Goal: Information Seeking & Learning: Learn about a topic

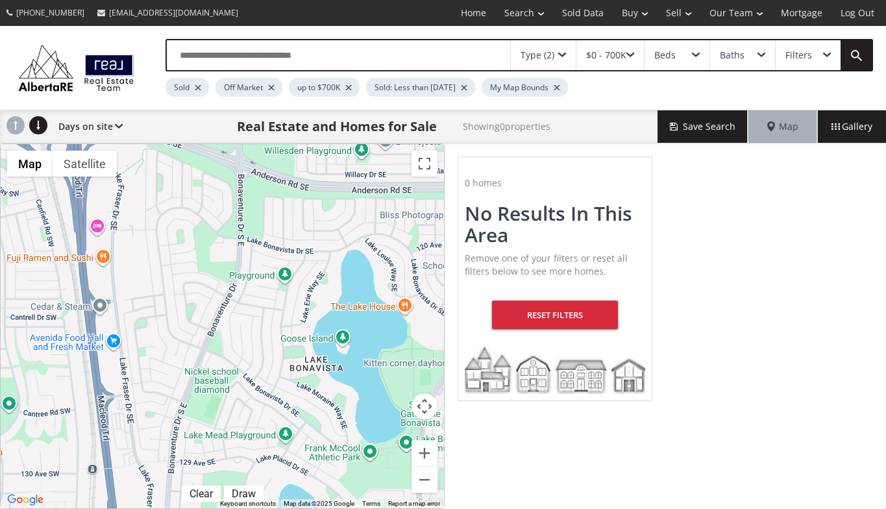
click at [534, 53] on div "Type (2)" at bounding box center [538, 55] width 34 height 9
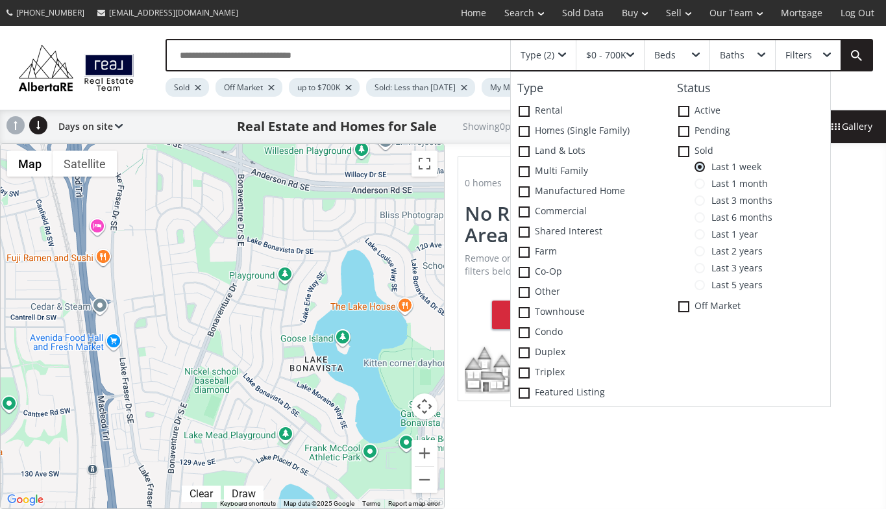
click at [352, 318] on div at bounding box center [223, 326] width 444 height 364
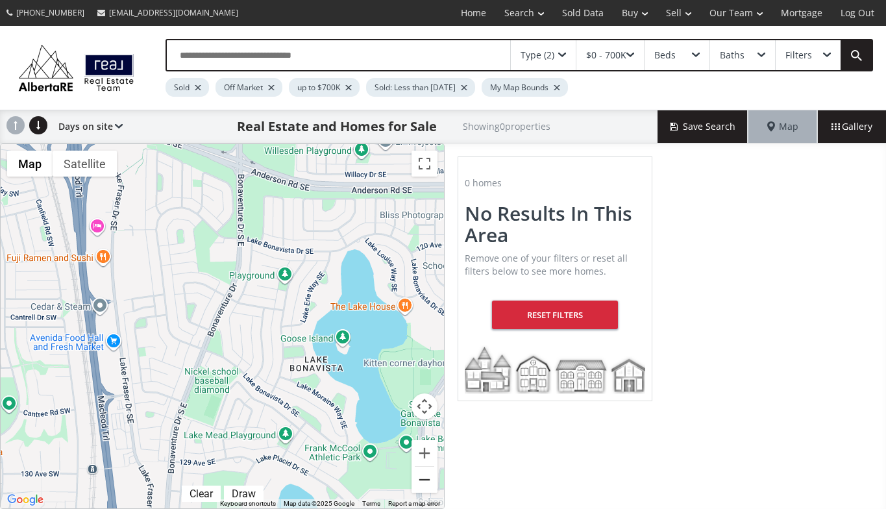
click at [425, 477] on button "Zoom out" at bounding box center [425, 480] width 26 height 26
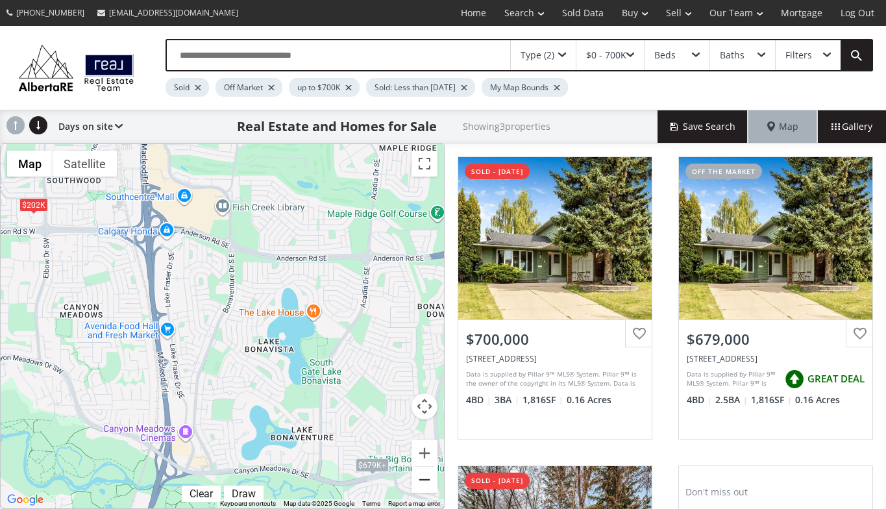
click at [425, 477] on button "Zoom out" at bounding box center [425, 480] width 26 height 26
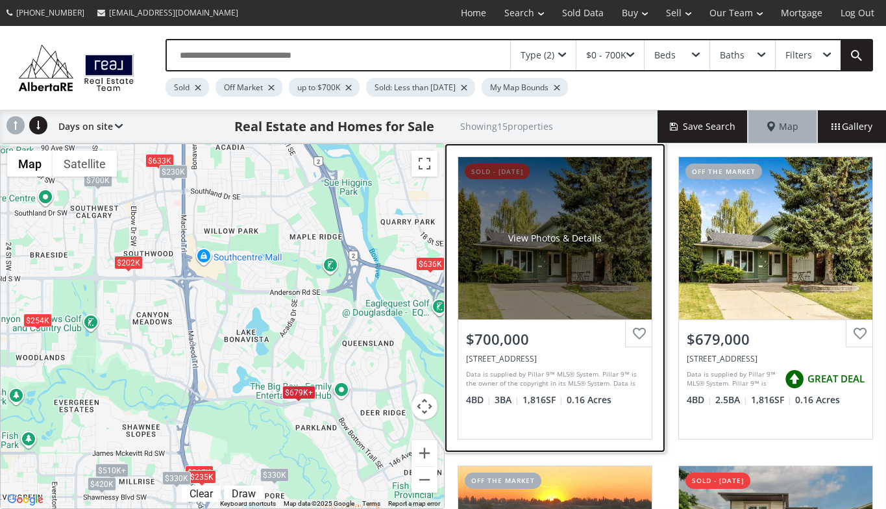
click at [504, 342] on div "$700,000" at bounding box center [555, 339] width 178 height 20
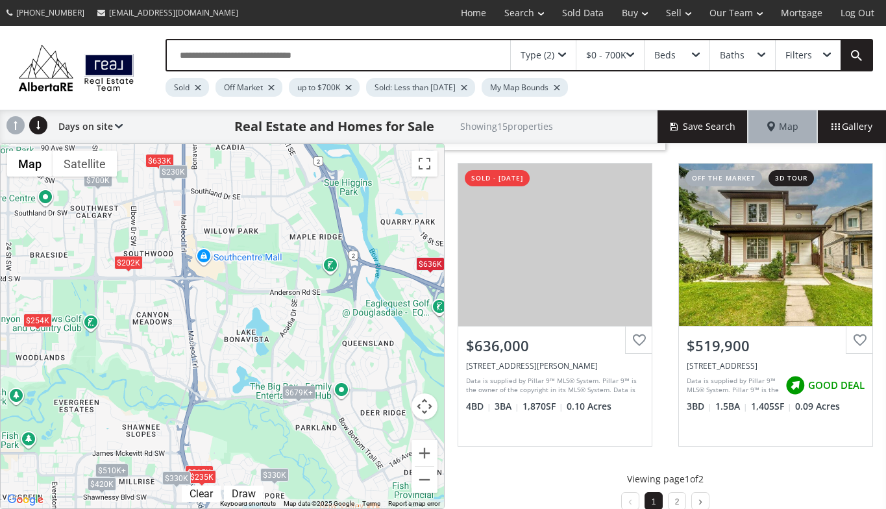
scroll to position [1232, 0]
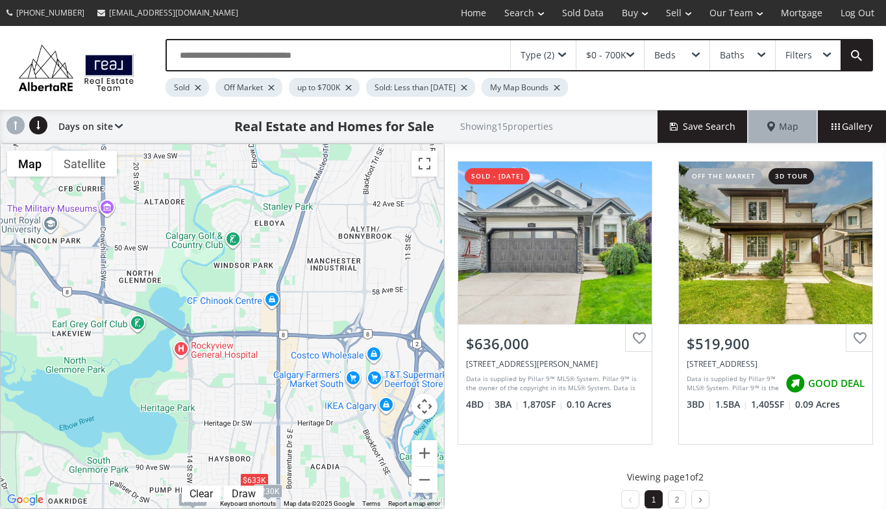
drag, startPoint x: 241, startPoint y: 167, endPoint x: 336, endPoint y: 490, distance: 337.0
click at [336, 490] on div "$679K+ $679K+ $330K $510K+ $254K $700K $633K $315K $636K $510K+ $235K $202K $42…" at bounding box center [223, 326] width 444 height 364
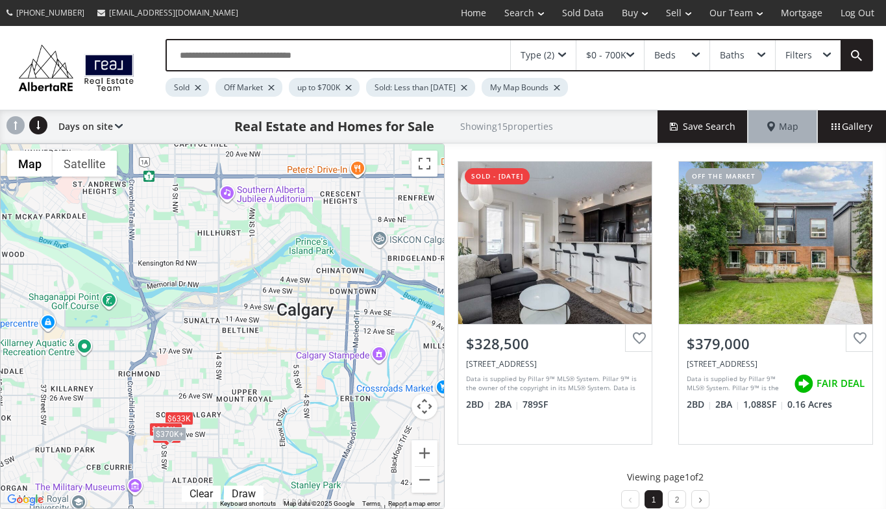
drag, startPoint x: 326, startPoint y: 169, endPoint x: 354, endPoint y: 449, distance: 281.3
click at [354, 449] on div "$230K+ $370K+ $633K $700K $633K $240K+ $318K+ $425K $318K+ $370K+ $240K+ $230K …" at bounding box center [223, 326] width 444 height 364
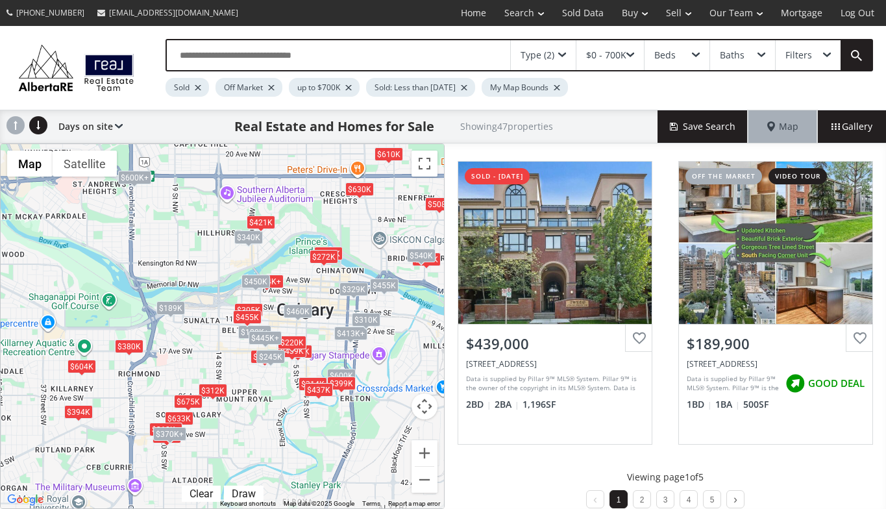
click at [380, 390] on div "$180K+ $370K+ $600K $604K $639K $633K $306K $445K+ $439K $180K+ $380K $190K $61…" at bounding box center [223, 326] width 444 height 364
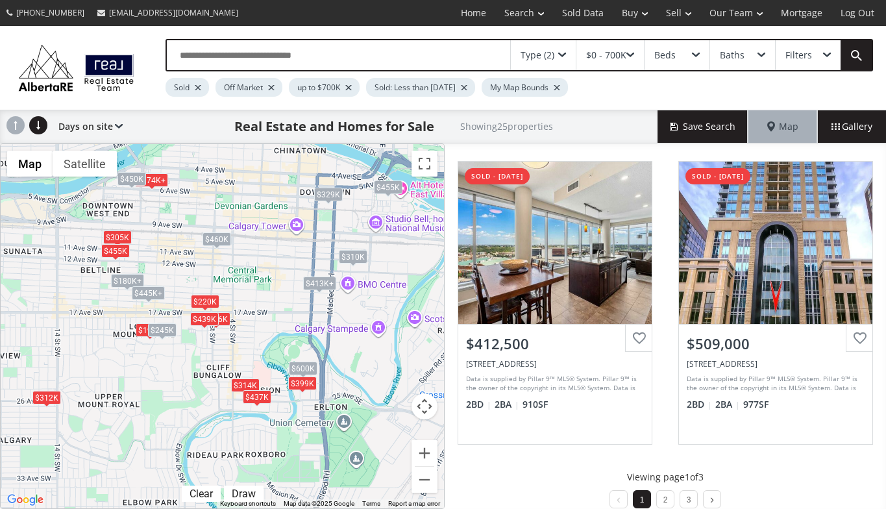
click at [195, 372] on div "$180K+ $600K $306K $445K+ $439K $180K+ $190K $312K $413K+ $374K+ $374K+ $305K $…" at bounding box center [223, 326] width 444 height 364
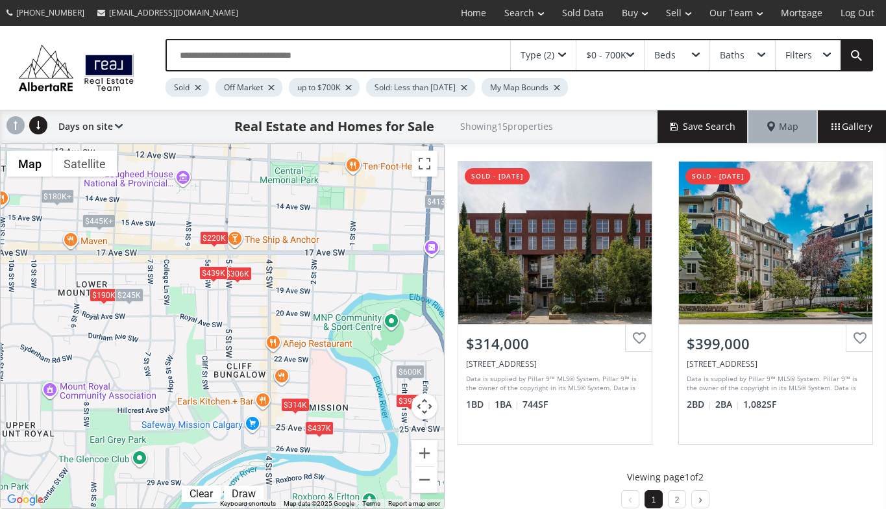
click at [209, 273] on div "$439K" at bounding box center [213, 273] width 29 height 14
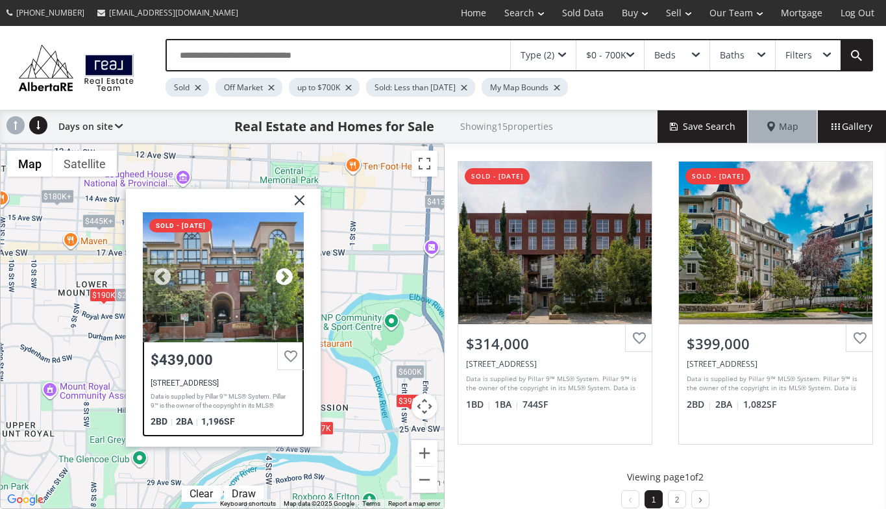
click at [285, 273] on div at bounding box center [283, 277] width 19 height 19
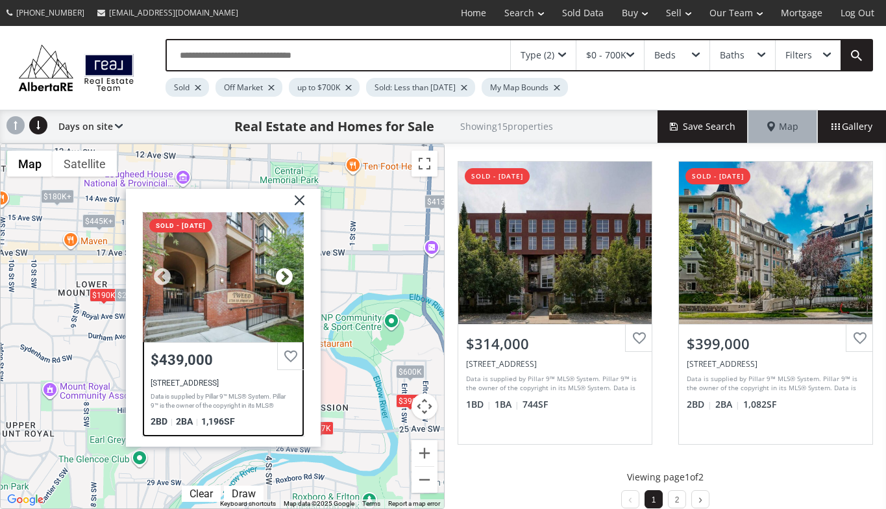
click at [285, 273] on div at bounding box center [283, 277] width 19 height 19
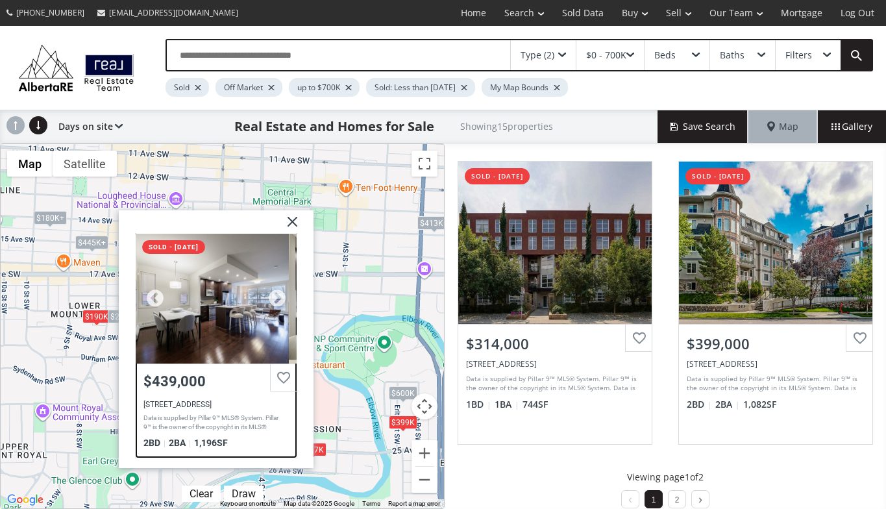
drag, startPoint x: 229, startPoint y: 283, endPoint x: 223, endPoint y: 310, distance: 27.3
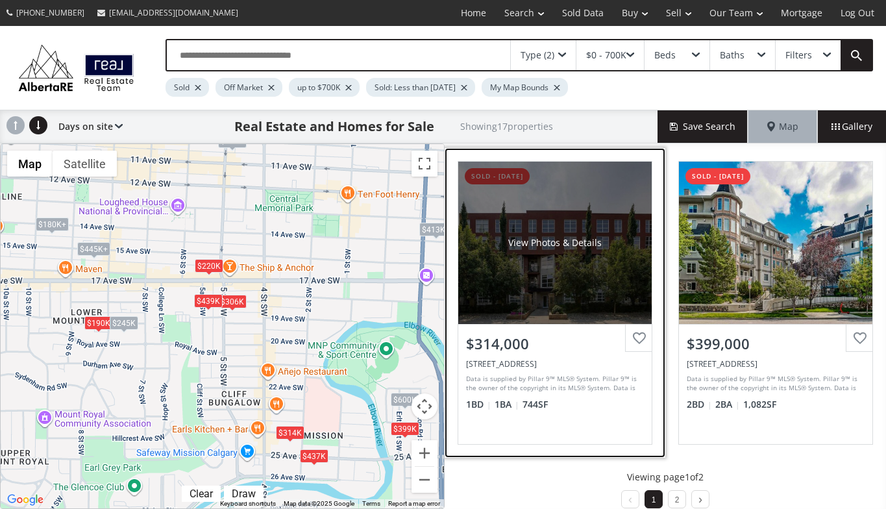
click at [500, 283] on div "View Photos & Details" at bounding box center [555, 243] width 194 height 162
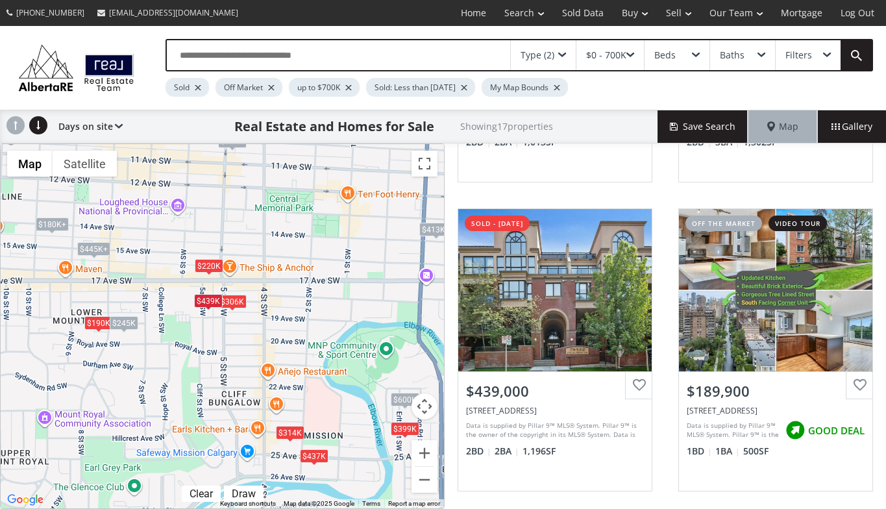
scroll to position [562, 0]
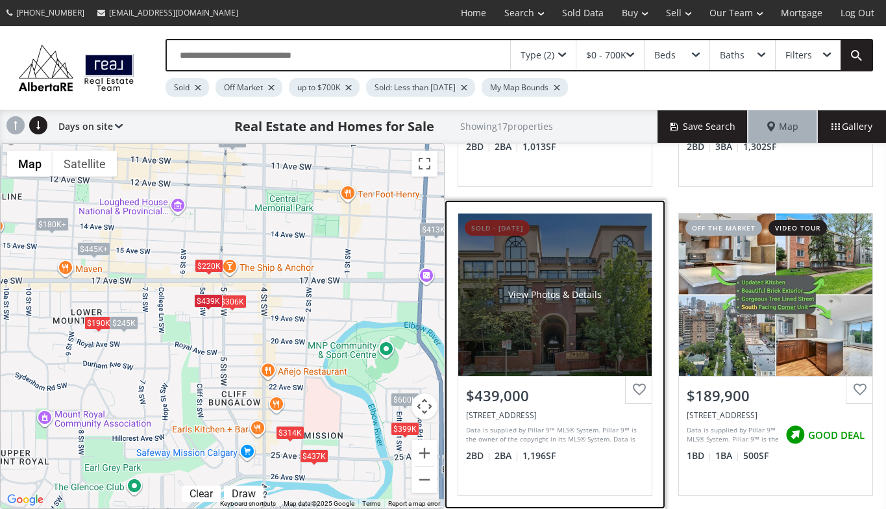
click at [566, 345] on div "View Photos & Details" at bounding box center [555, 295] width 194 height 162
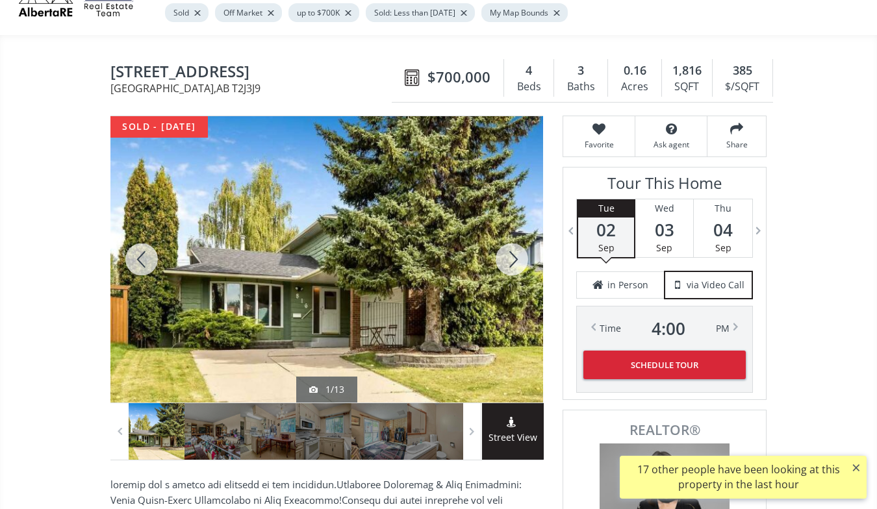
scroll to position [75, 0]
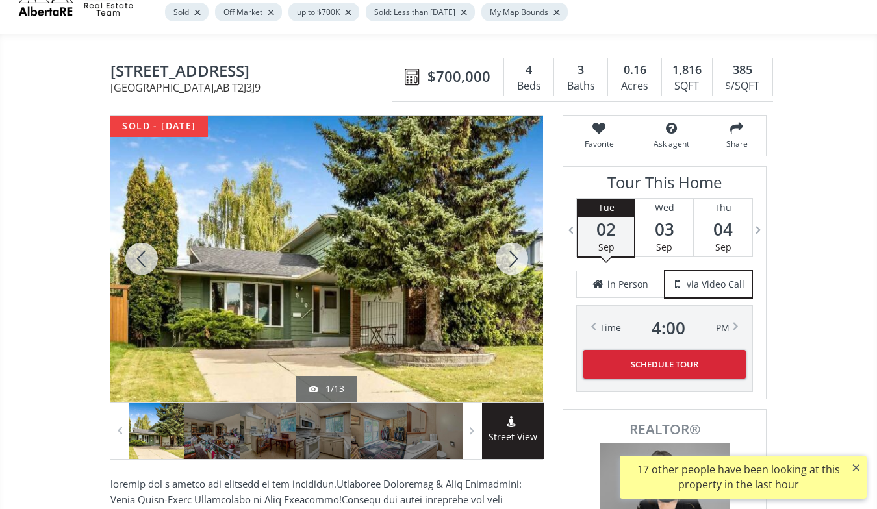
click at [514, 260] on div at bounding box center [512, 259] width 62 height 286
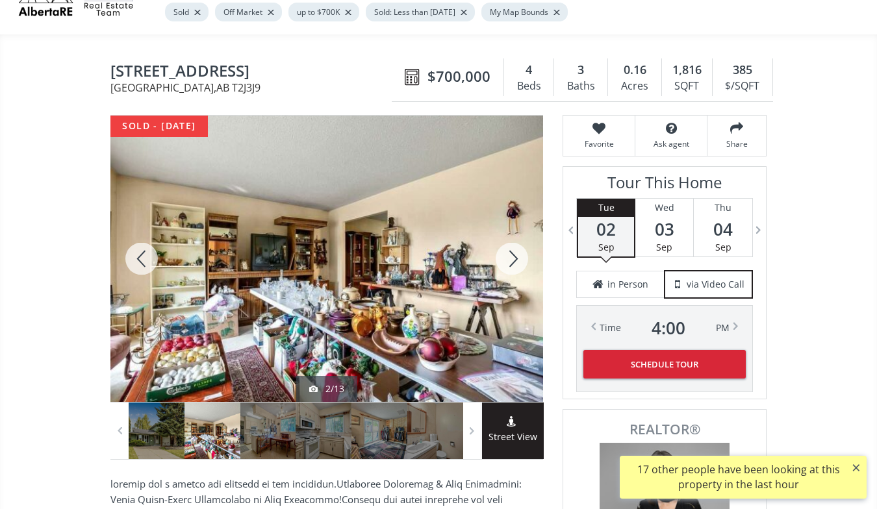
click at [514, 260] on div at bounding box center [512, 259] width 62 height 286
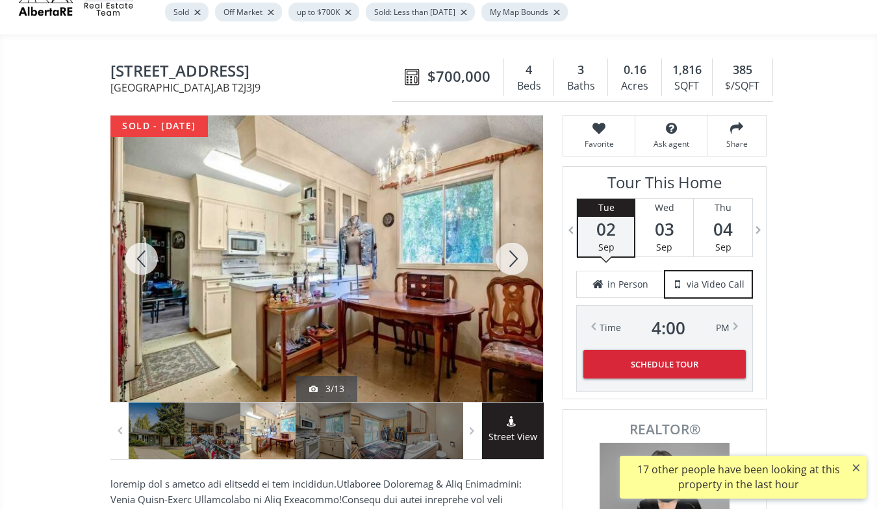
click at [514, 260] on div at bounding box center [512, 259] width 62 height 286
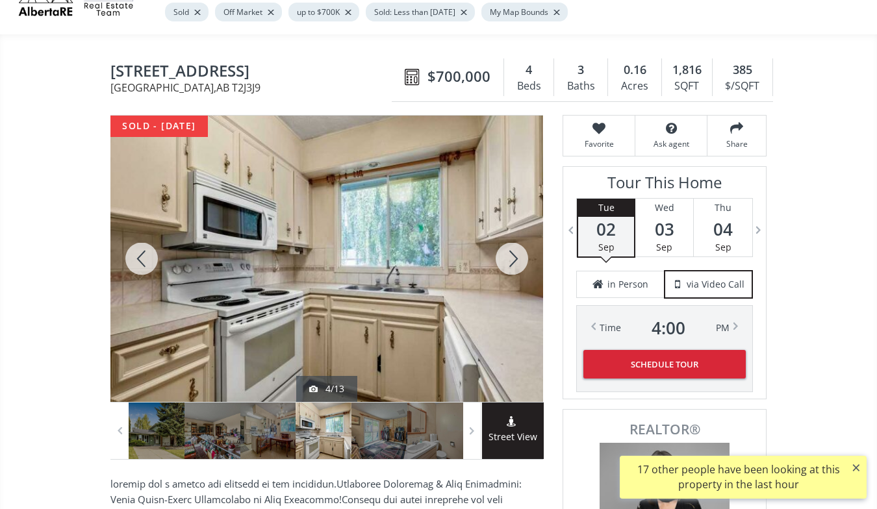
click at [514, 260] on div at bounding box center [512, 259] width 62 height 286
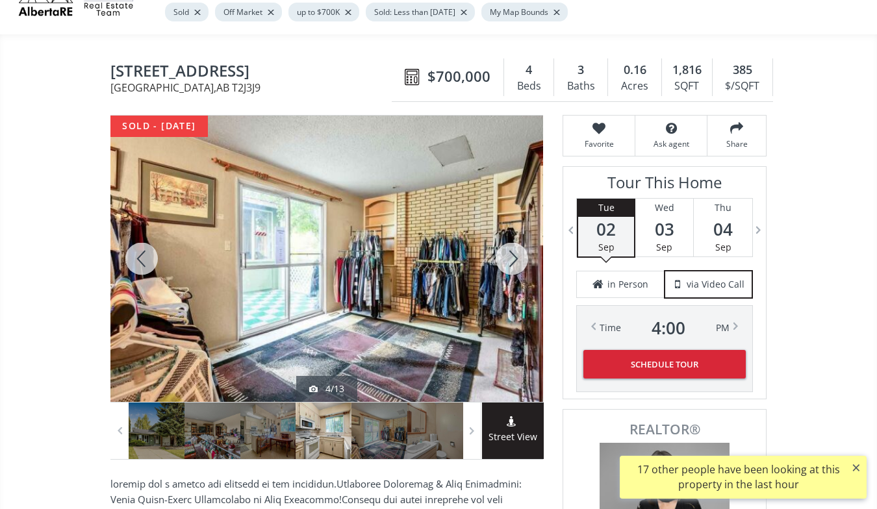
click at [514, 260] on div at bounding box center [512, 259] width 62 height 286
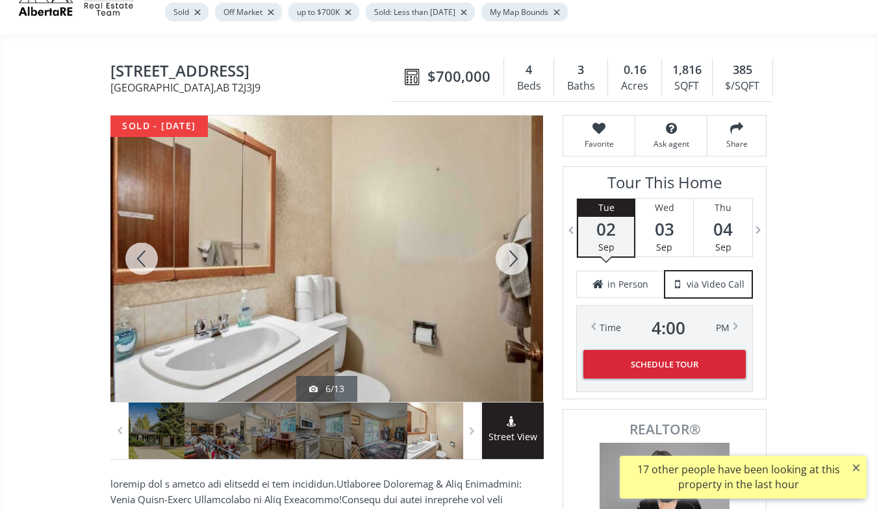
click at [514, 260] on div at bounding box center [512, 259] width 62 height 286
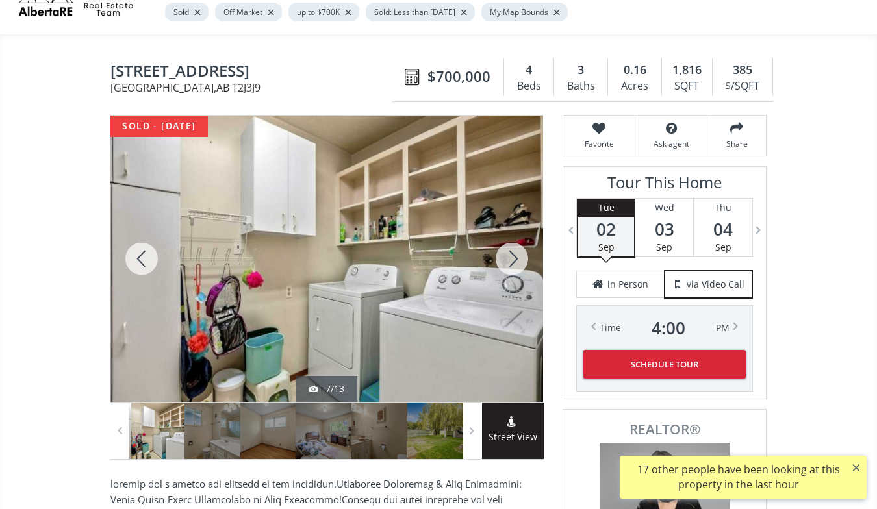
click at [514, 260] on div at bounding box center [512, 259] width 62 height 286
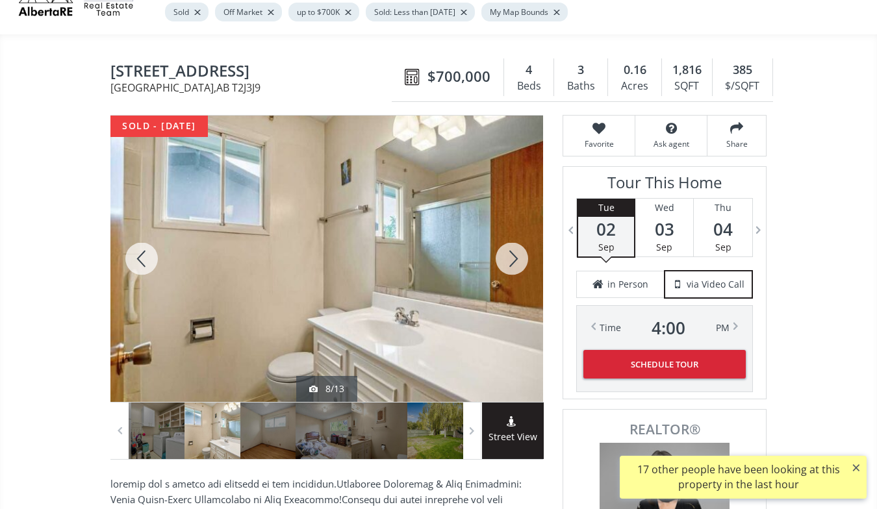
click at [514, 260] on div at bounding box center [512, 259] width 62 height 286
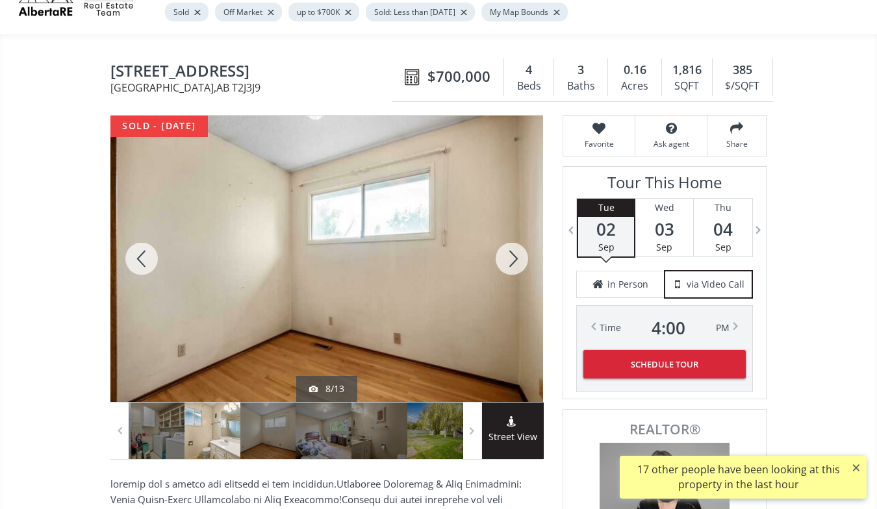
click at [514, 260] on div at bounding box center [512, 259] width 62 height 286
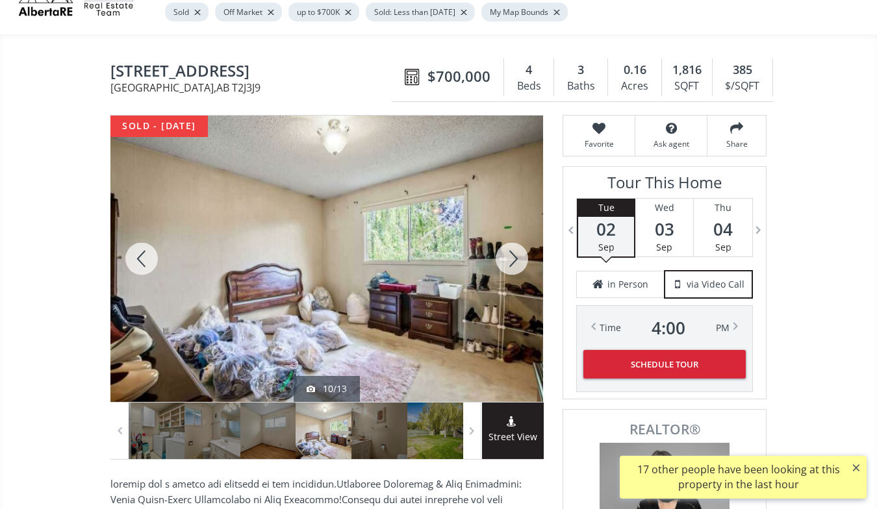
click at [514, 260] on div at bounding box center [512, 259] width 62 height 286
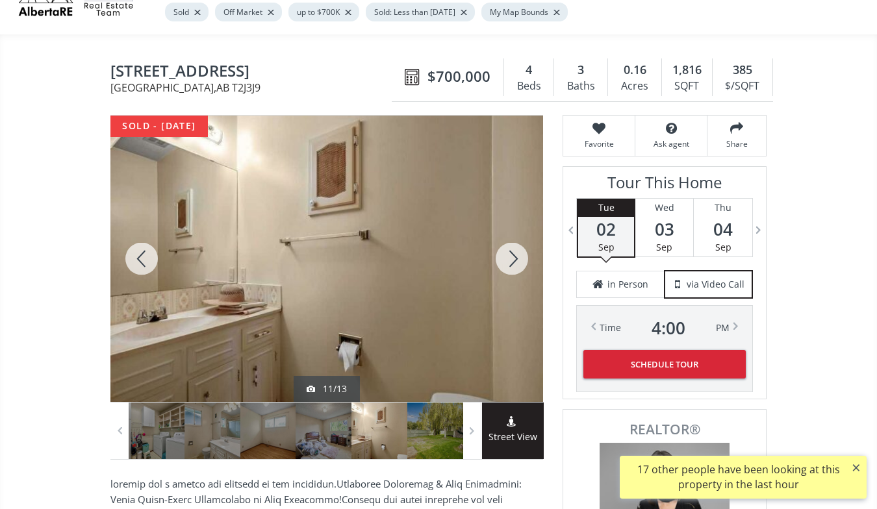
click at [514, 260] on div at bounding box center [512, 259] width 62 height 286
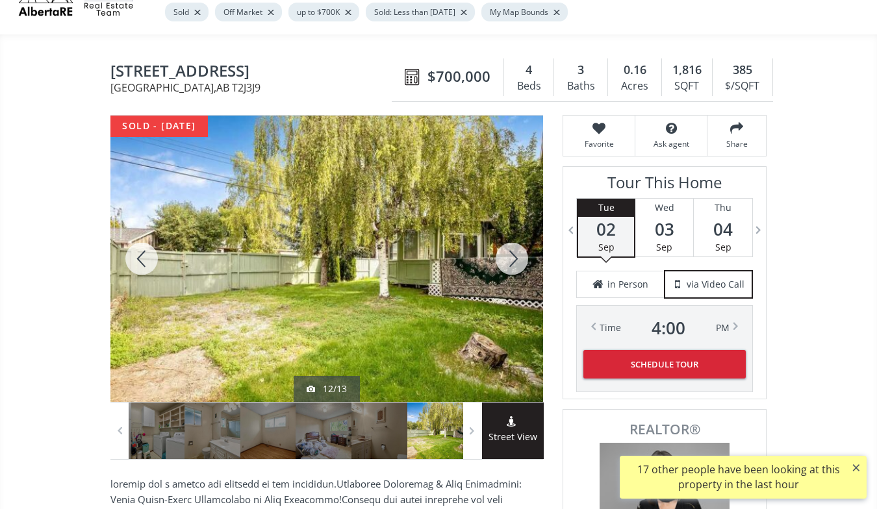
click at [514, 260] on div at bounding box center [512, 259] width 62 height 286
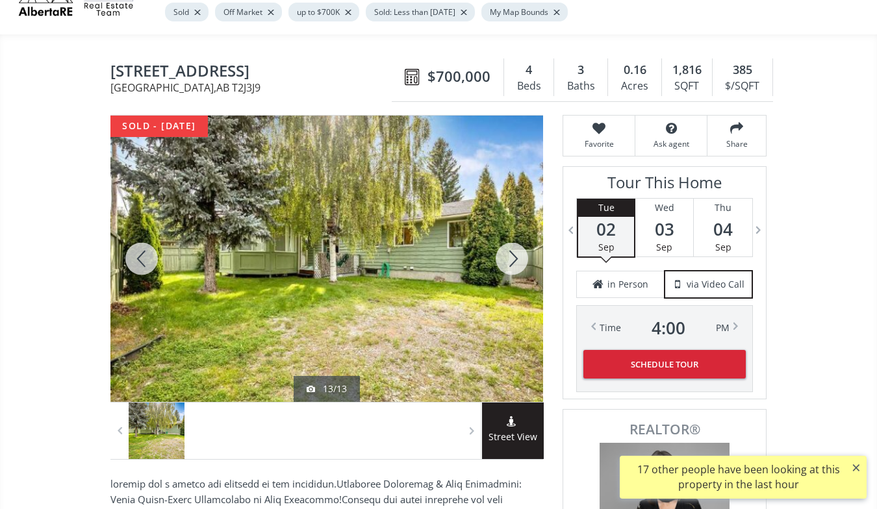
click at [514, 260] on div at bounding box center [512, 259] width 62 height 286
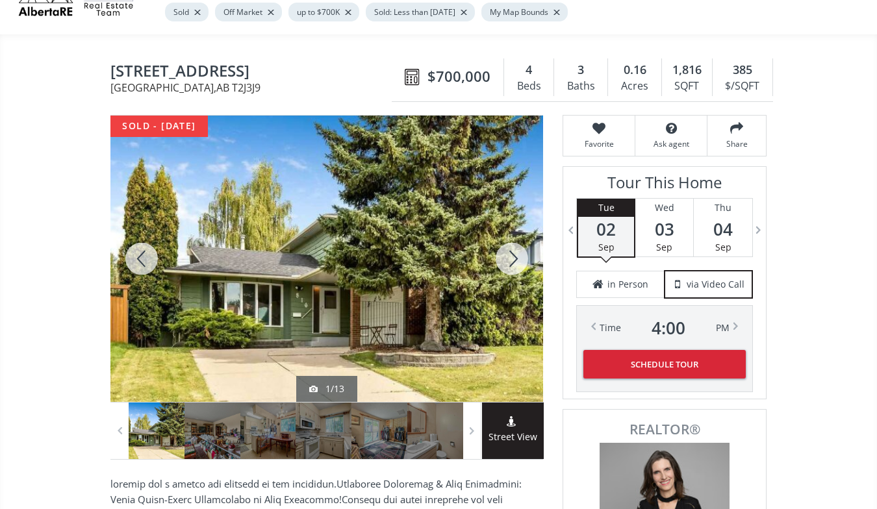
click at [514, 260] on div at bounding box center [512, 259] width 62 height 286
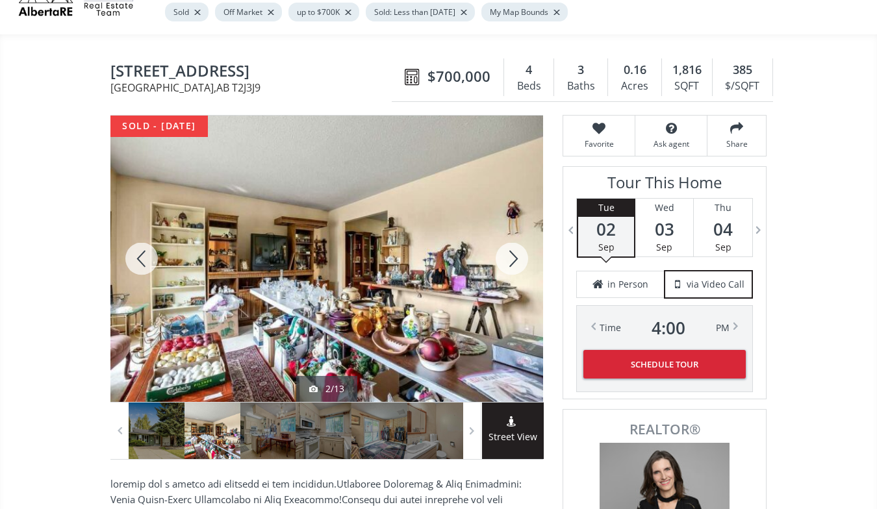
click at [514, 260] on div at bounding box center [512, 259] width 62 height 286
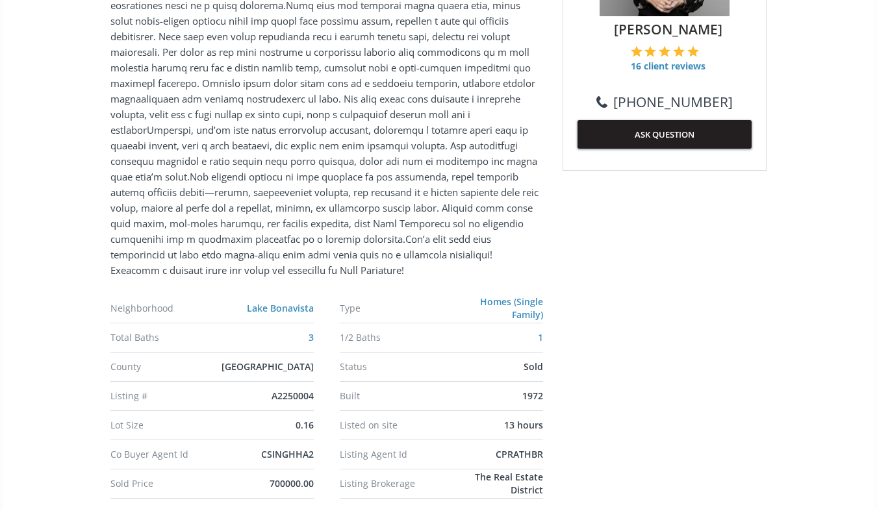
scroll to position [627, 0]
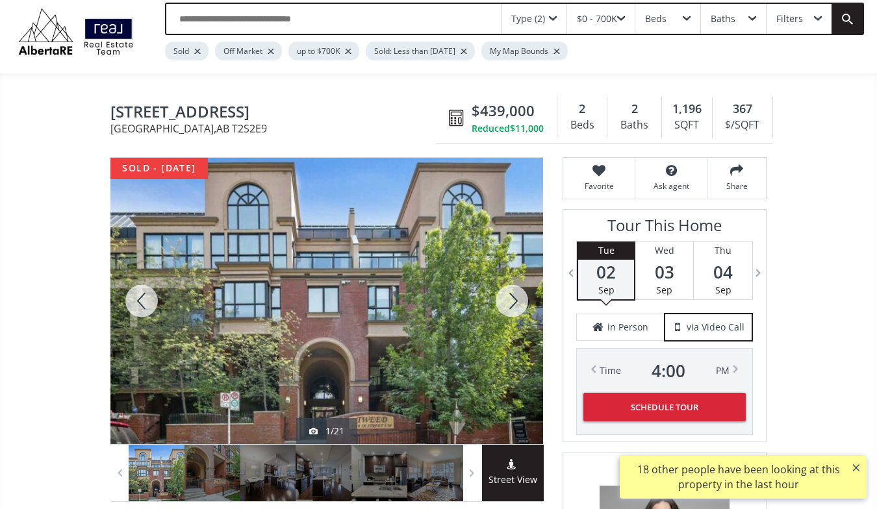
scroll to position [23, 0]
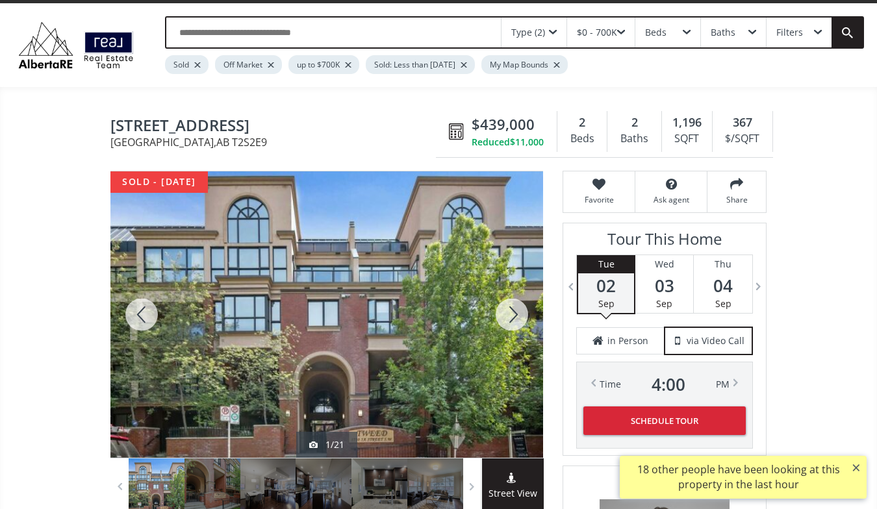
click at [515, 308] on div at bounding box center [512, 314] width 62 height 286
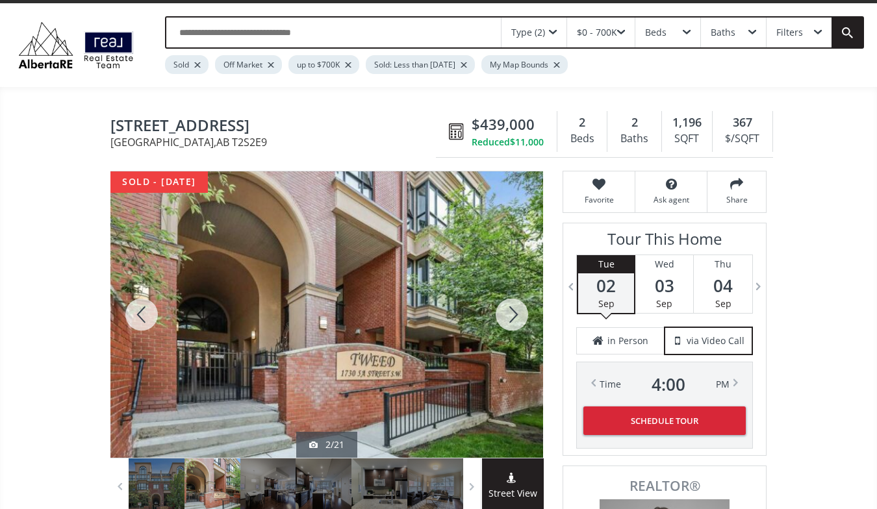
click at [515, 308] on div at bounding box center [512, 314] width 62 height 286
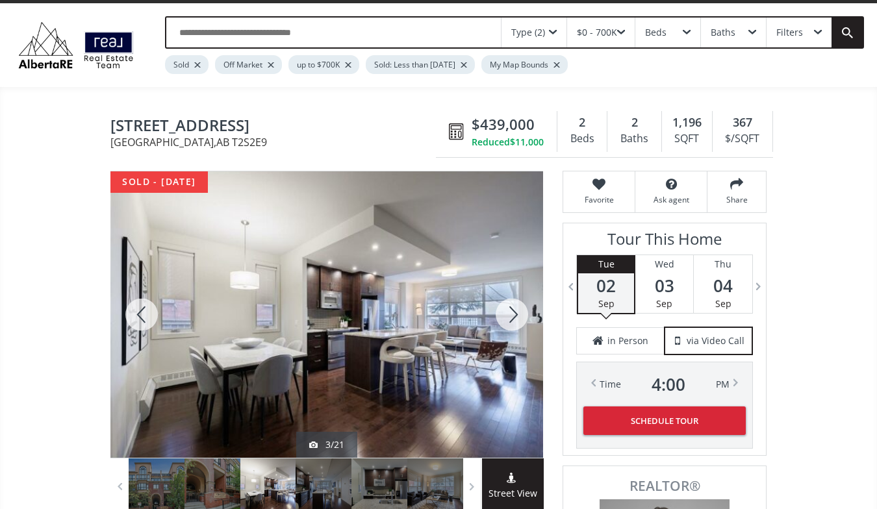
click at [515, 308] on div at bounding box center [512, 314] width 62 height 286
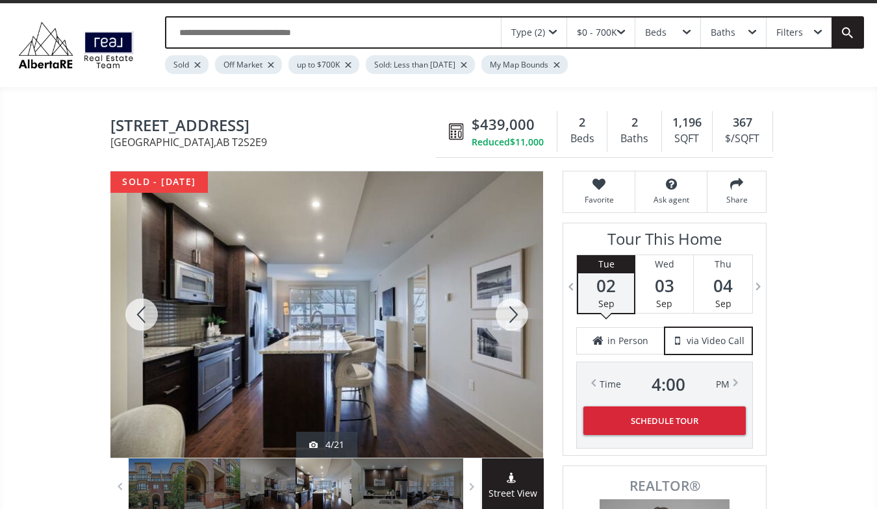
click at [515, 308] on div at bounding box center [512, 314] width 62 height 286
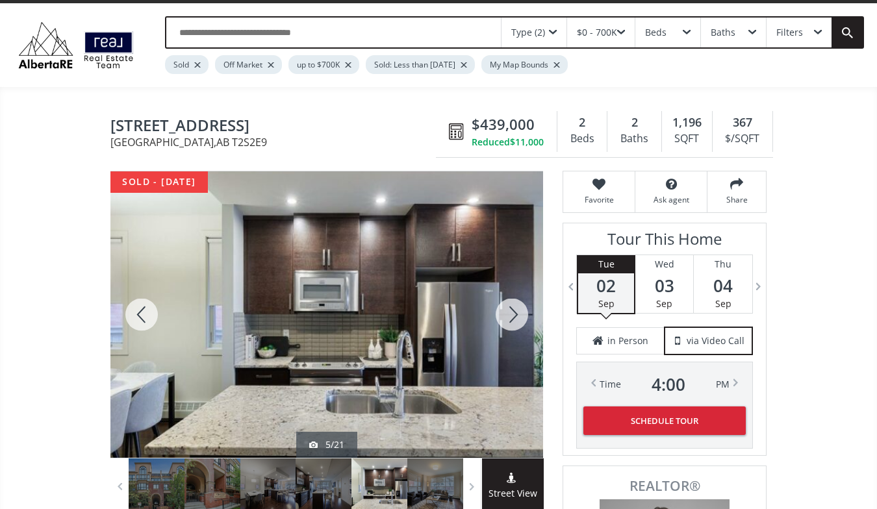
click at [515, 308] on div at bounding box center [512, 314] width 62 height 286
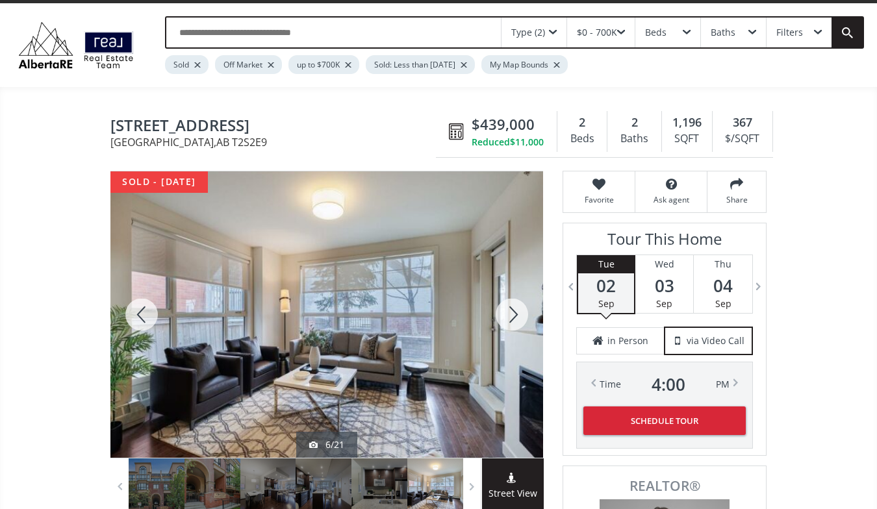
click at [515, 308] on div at bounding box center [512, 314] width 62 height 286
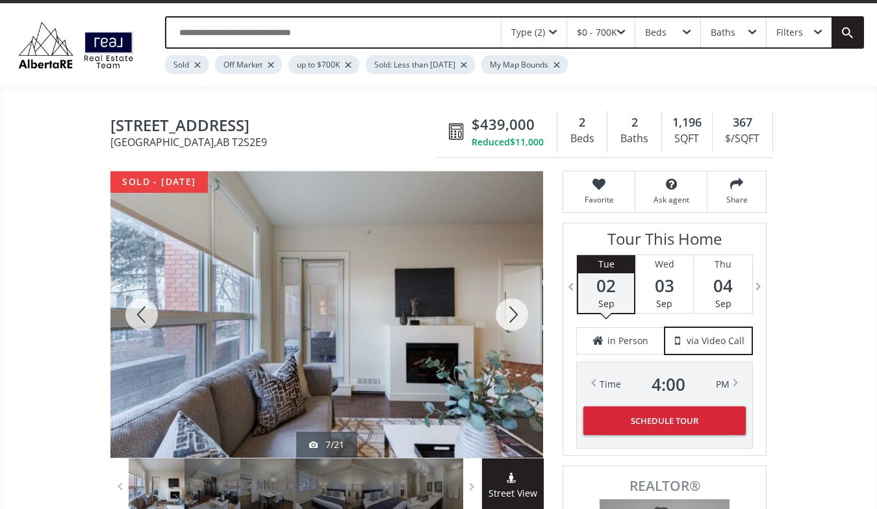
click at [515, 308] on div at bounding box center [512, 314] width 62 height 286
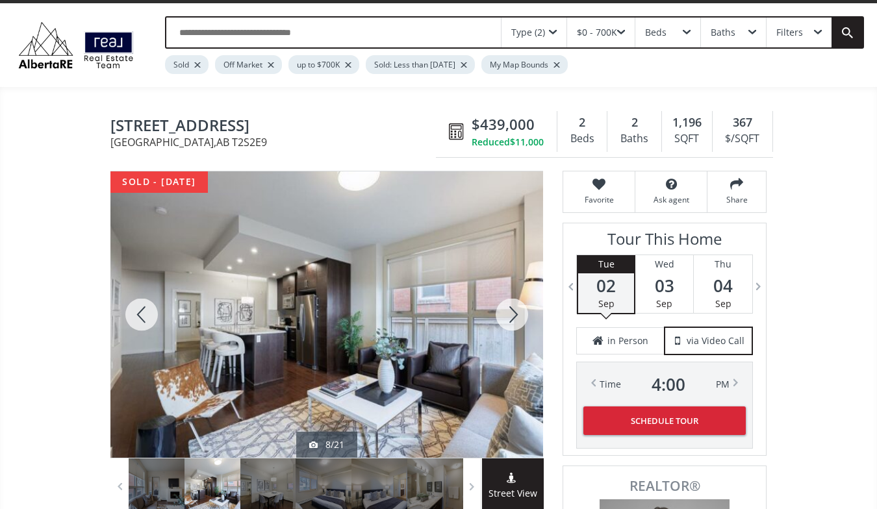
click at [515, 308] on div at bounding box center [512, 314] width 62 height 286
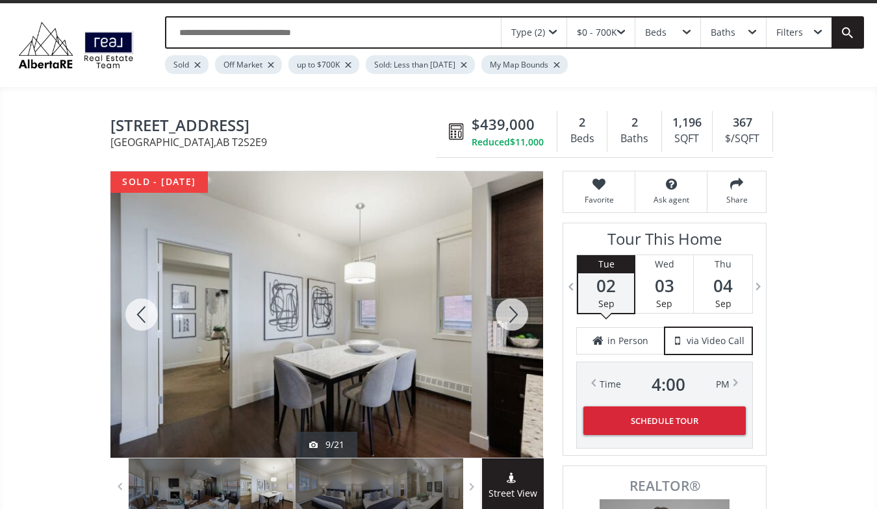
click at [515, 308] on div at bounding box center [512, 314] width 62 height 286
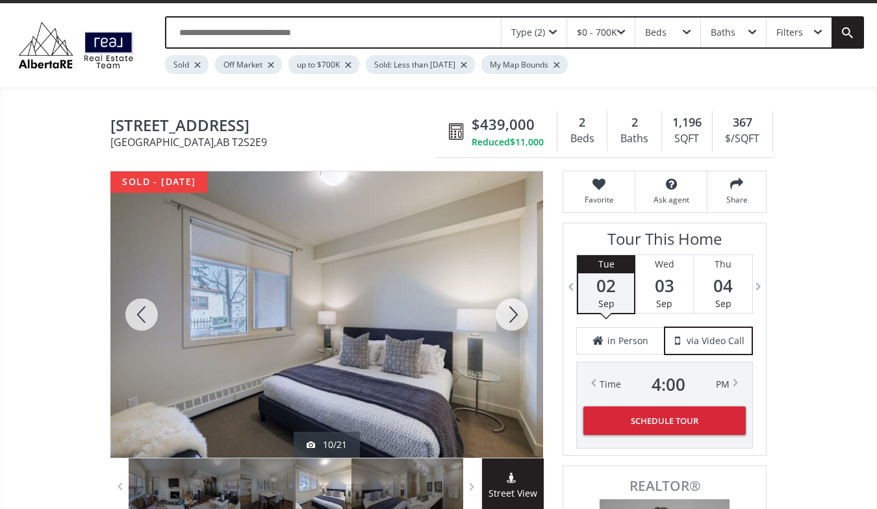
click at [143, 313] on div at bounding box center [141, 314] width 62 height 286
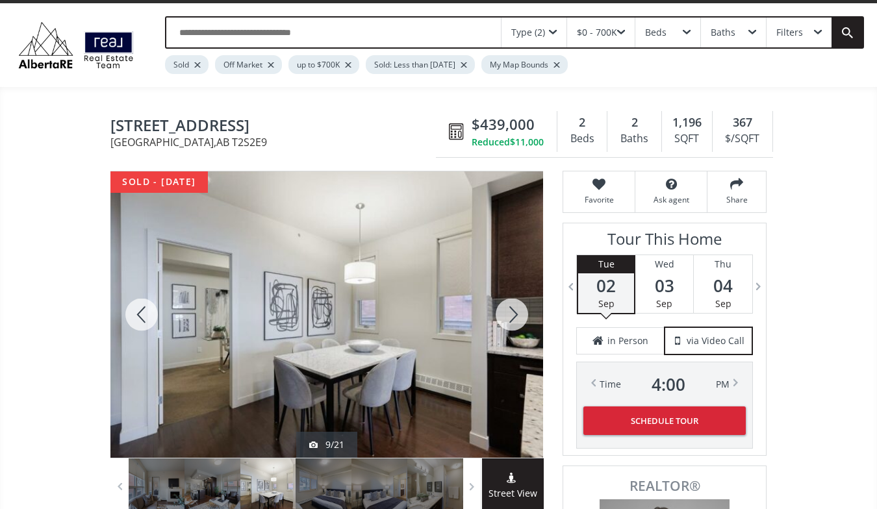
click at [516, 318] on div at bounding box center [512, 314] width 62 height 286
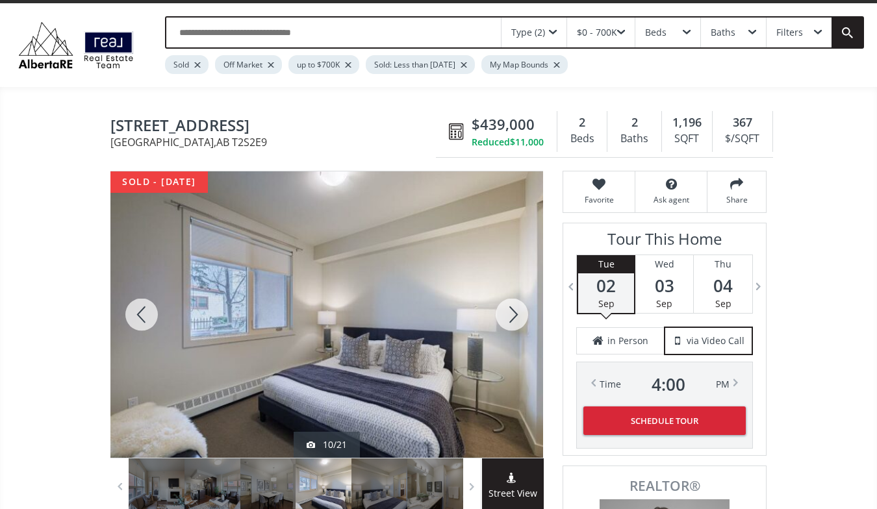
click at [516, 318] on div at bounding box center [512, 314] width 62 height 286
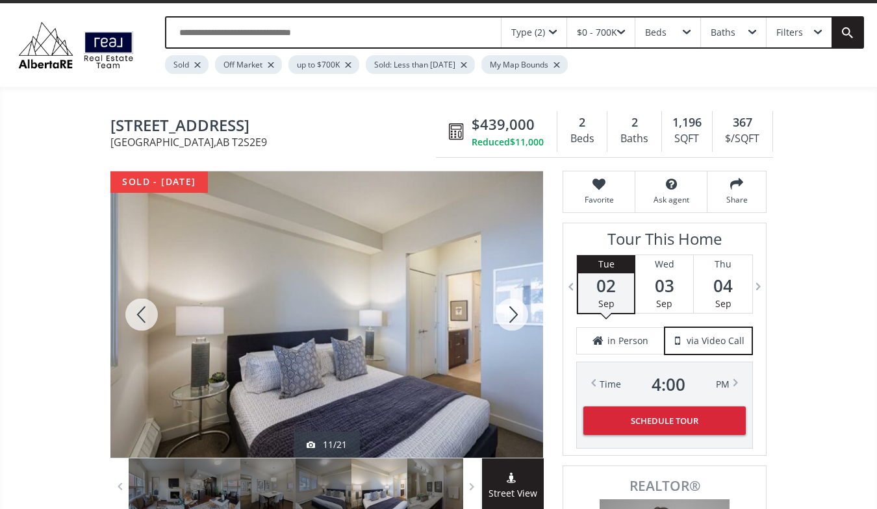
click at [516, 318] on div at bounding box center [512, 314] width 62 height 286
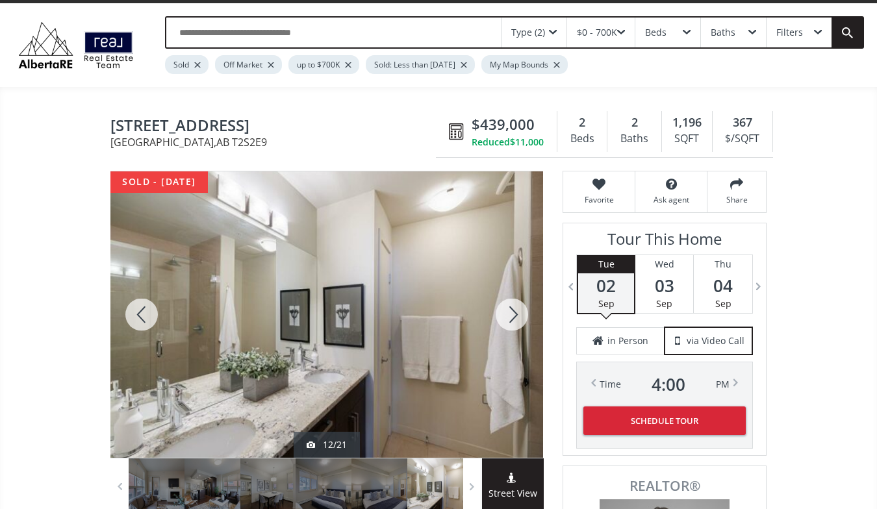
click at [516, 318] on div at bounding box center [512, 314] width 62 height 286
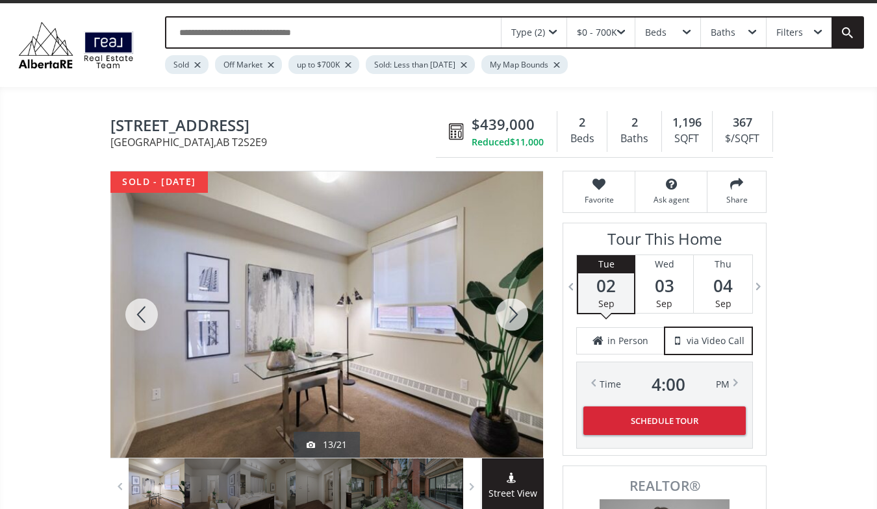
click at [516, 318] on div at bounding box center [512, 314] width 62 height 286
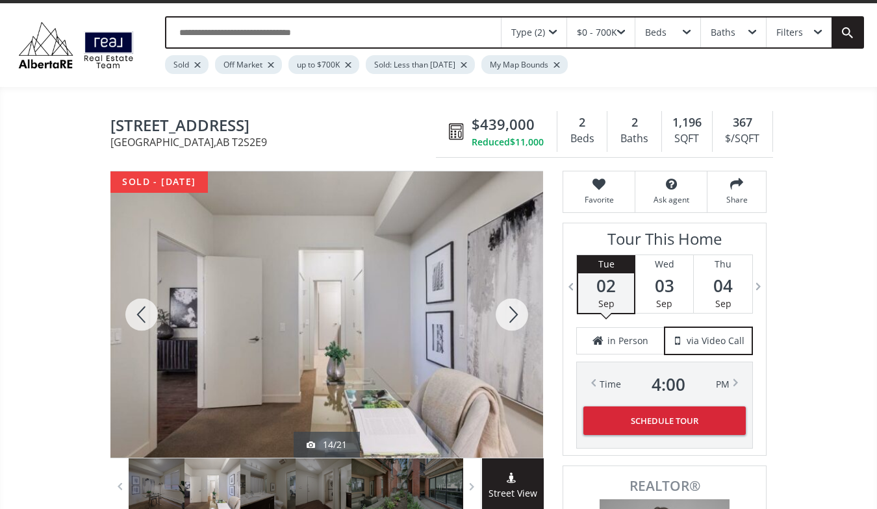
click at [516, 318] on div at bounding box center [512, 314] width 62 height 286
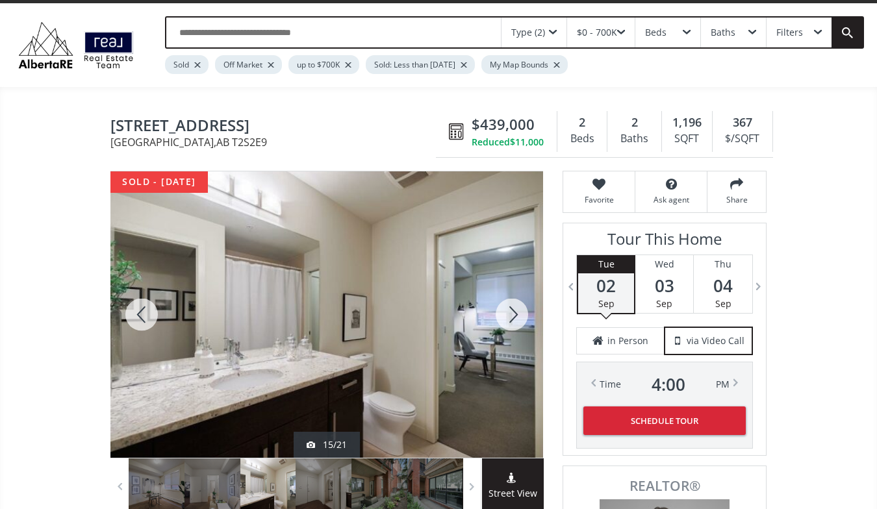
click at [516, 318] on div at bounding box center [512, 314] width 62 height 286
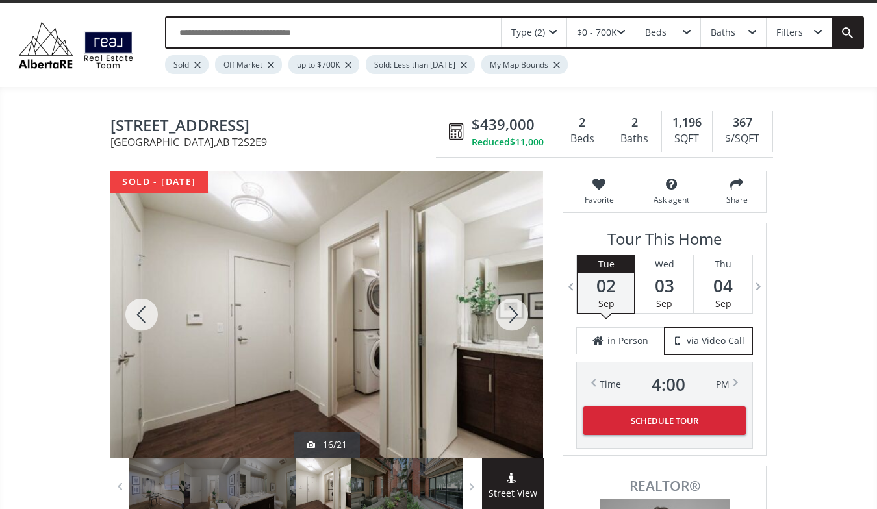
click at [516, 318] on div at bounding box center [512, 314] width 62 height 286
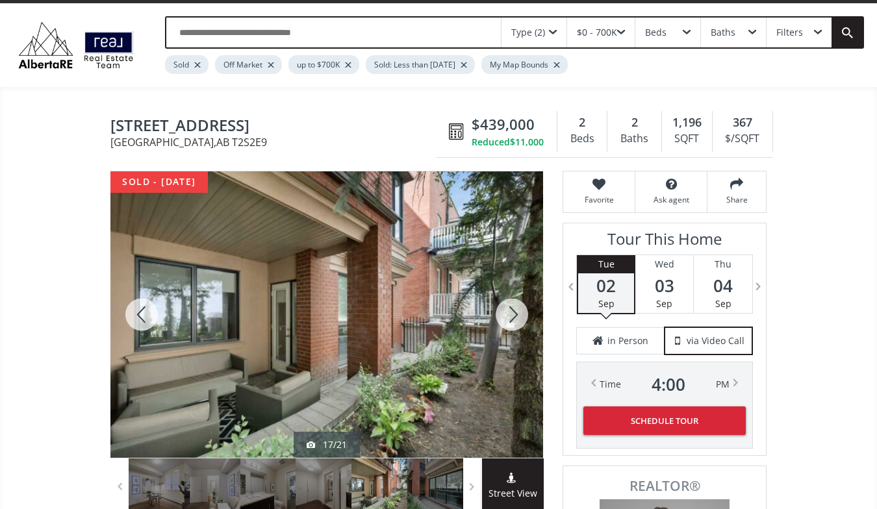
click at [516, 318] on div at bounding box center [512, 314] width 62 height 286
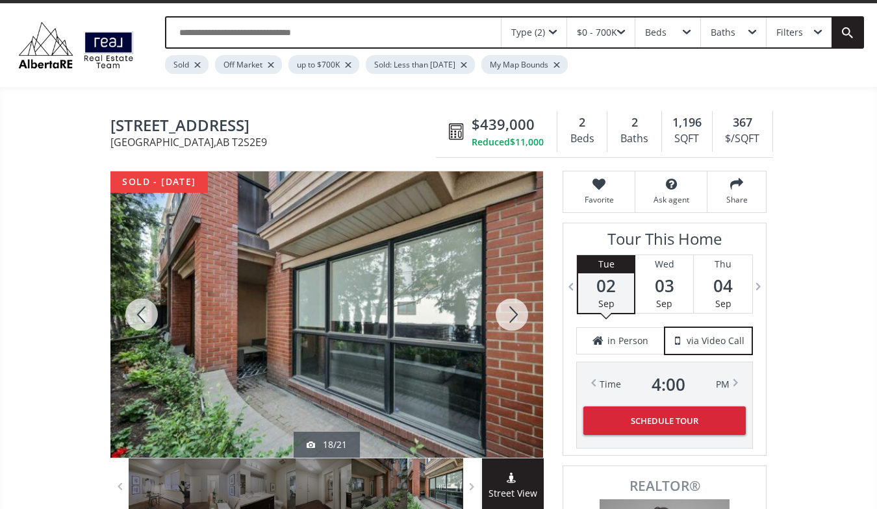
click at [516, 318] on div at bounding box center [512, 314] width 62 height 286
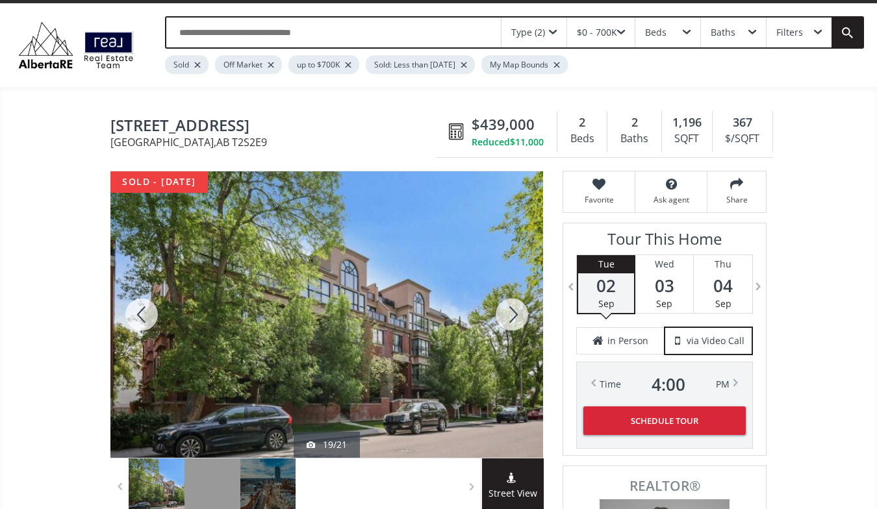
click at [516, 318] on div at bounding box center [512, 314] width 62 height 286
